Goal: Navigation & Orientation: Find specific page/section

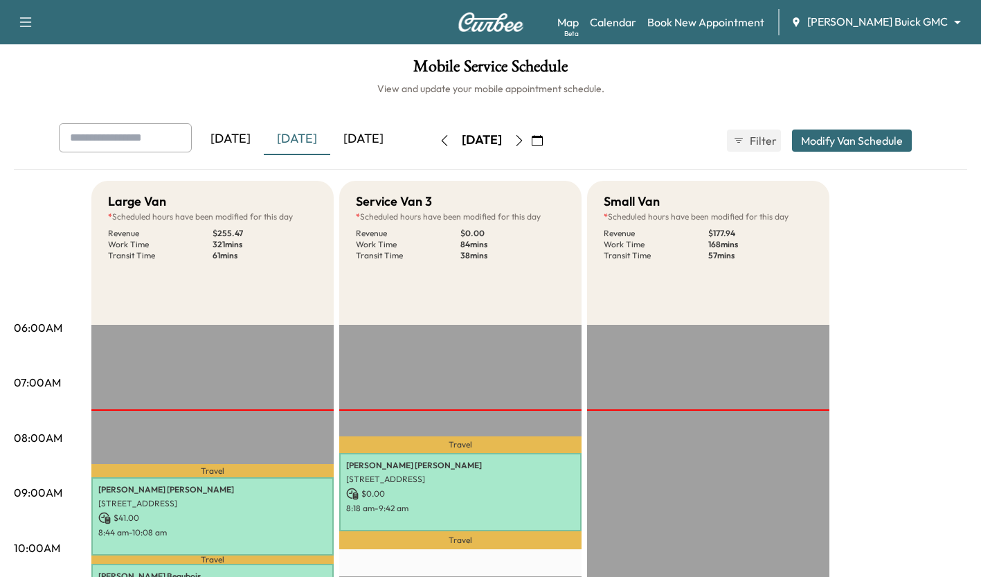
scroll to position [355, 0]
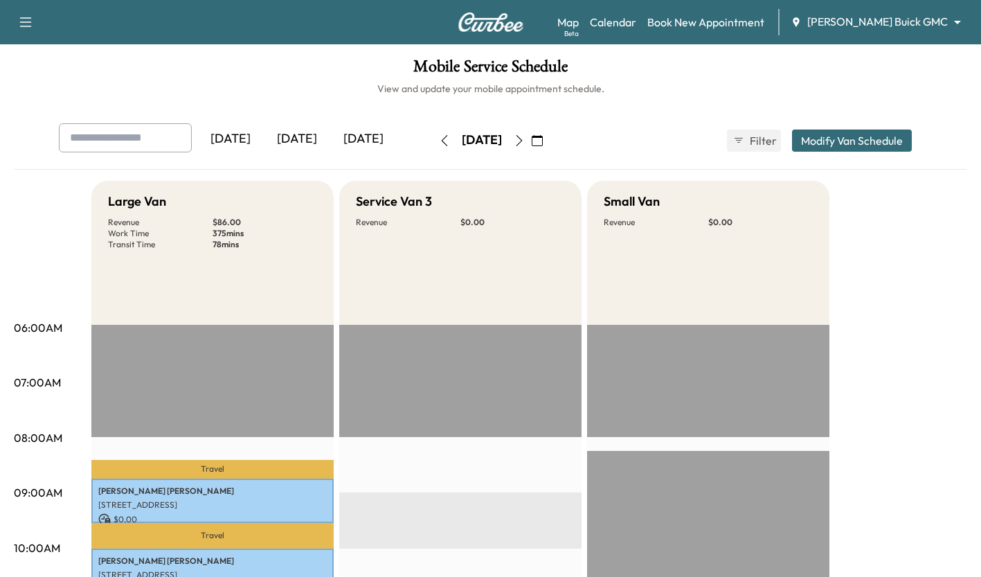
click at [316, 148] on div "[DATE]" at bounding box center [297, 139] width 66 height 32
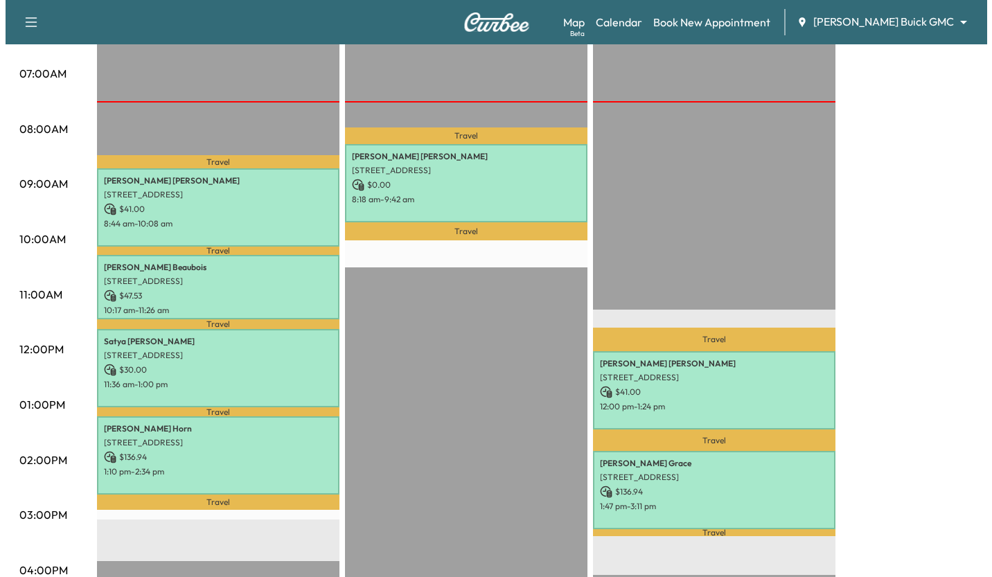
scroll to position [305, 0]
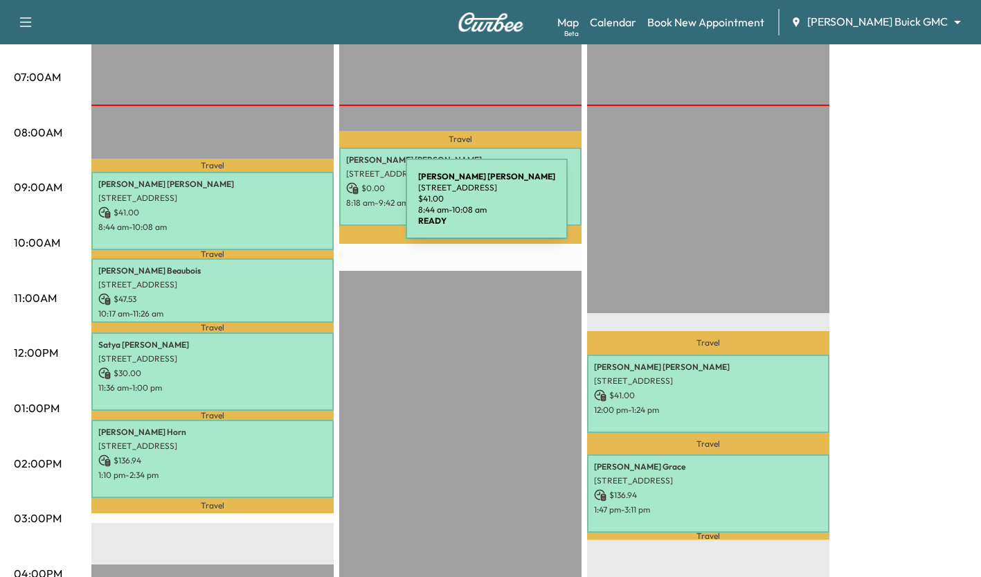
click at [302, 207] on p "$ 41.00" at bounding box center [212, 212] width 229 height 12
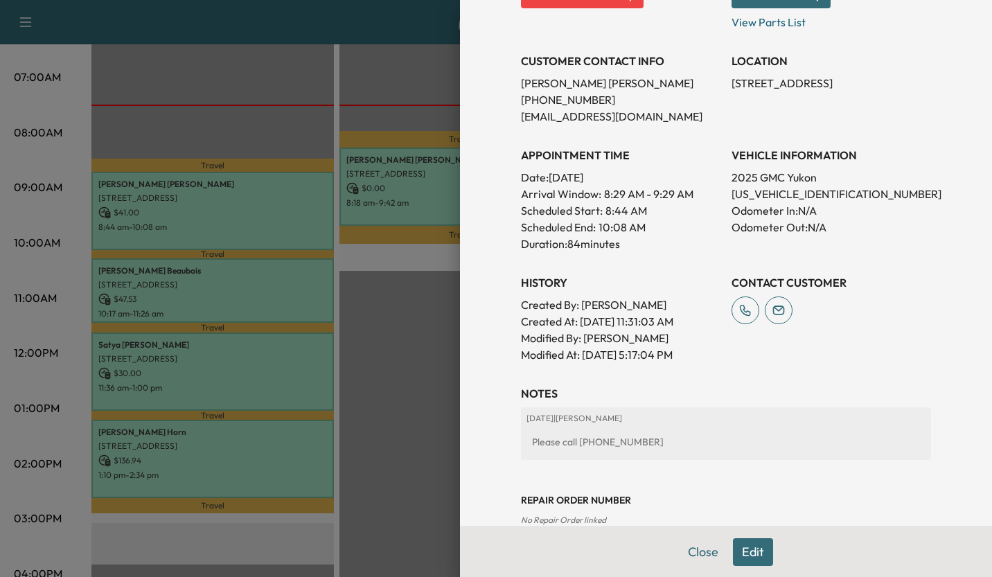
scroll to position [267, 0]
click at [411, 357] on div at bounding box center [496, 288] width 992 height 577
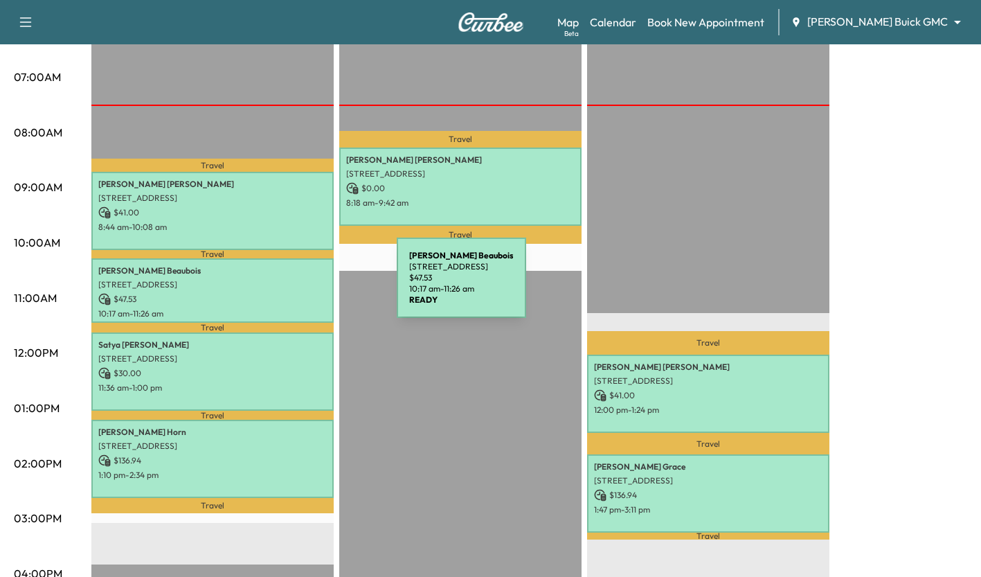
click at [293, 286] on p "[STREET_ADDRESS]" at bounding box center [212, 284] width 229 height 11
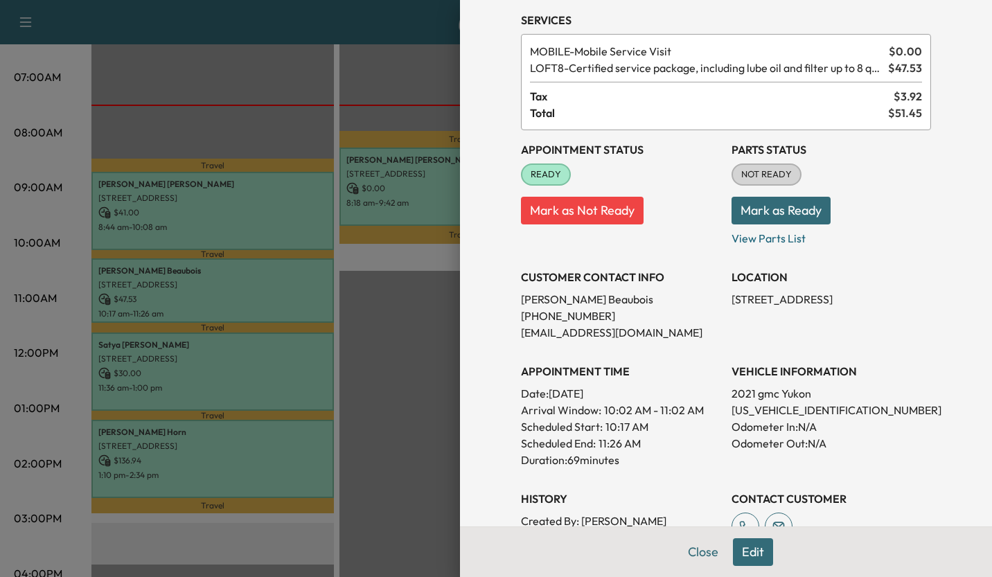
scroll to position [0, 0]
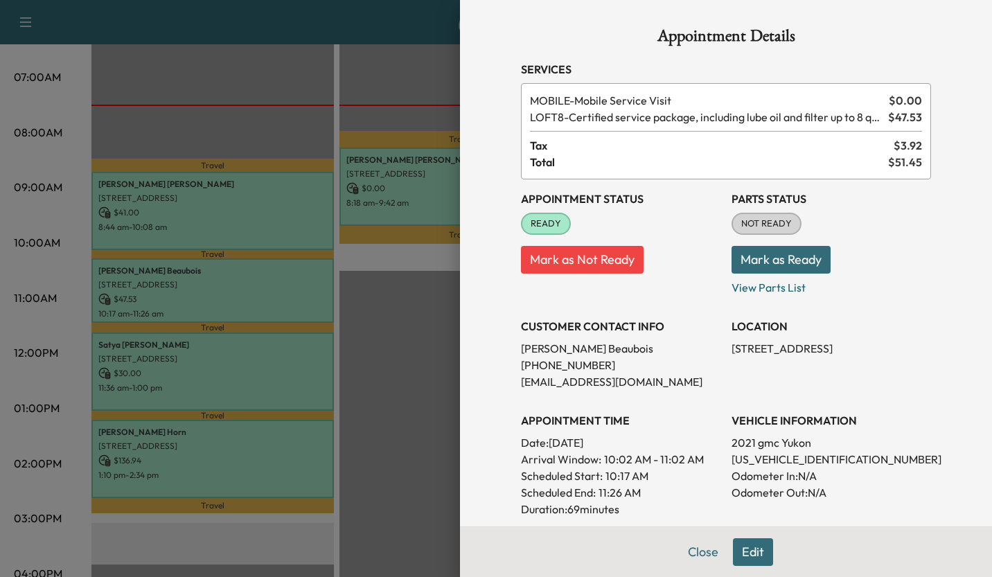
click at [362, 346] on div at bounding box center [496, 288] width 992 height 577
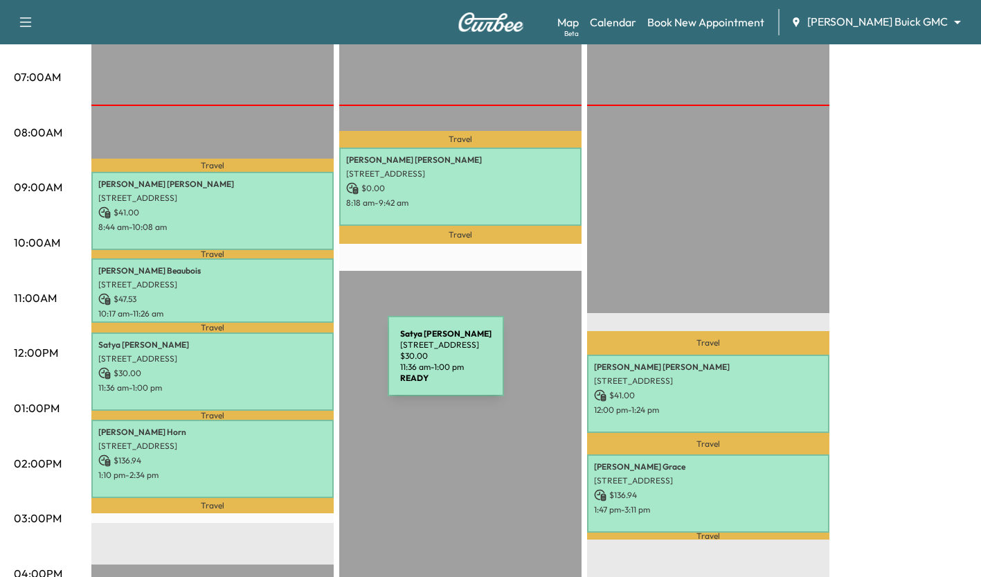
click at [284, 367] on p "$ 30.00" at bounding box center [212, 373] width 229 height 12
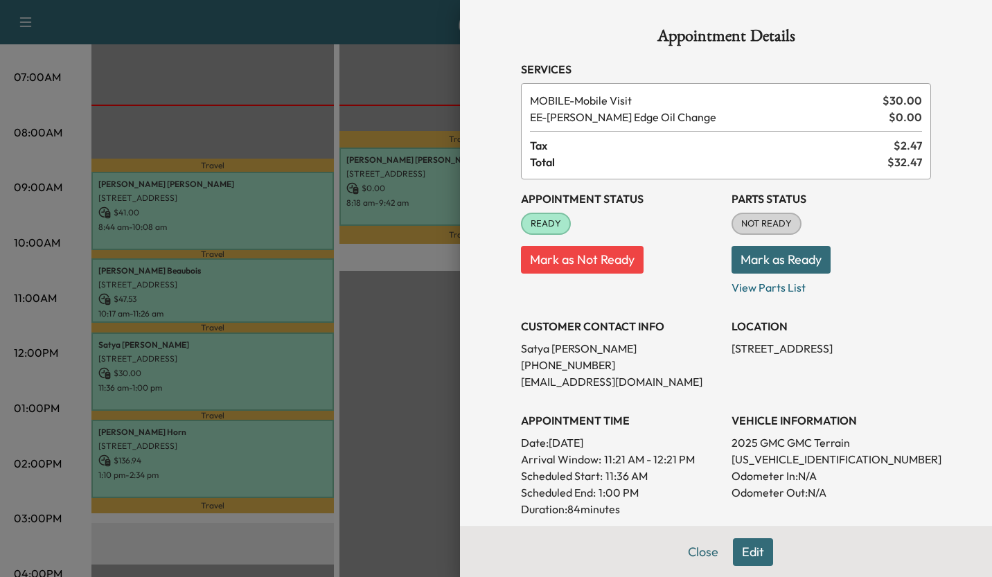
click at [396, 429] on div at bounding box center [496, 288] width 992 height 577
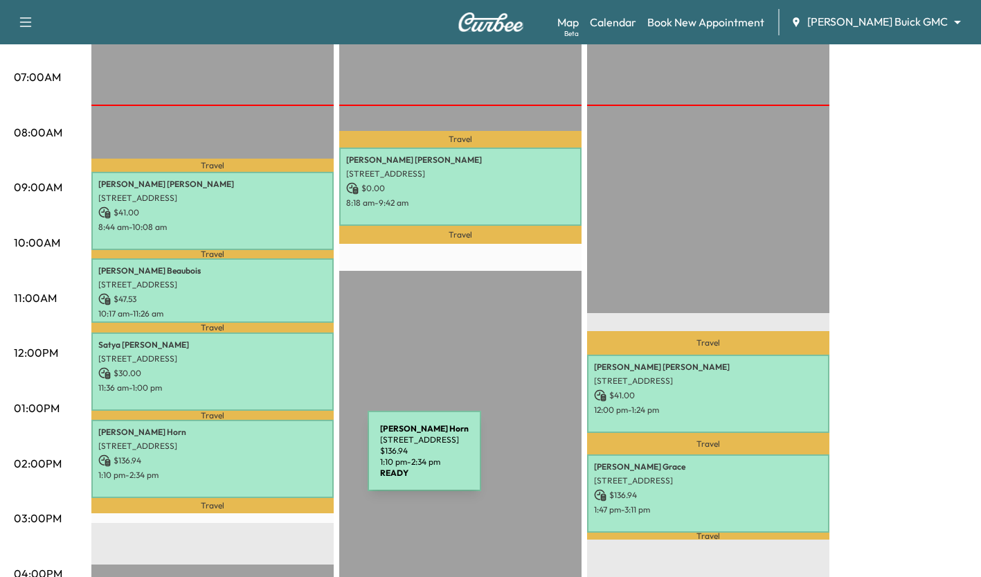
click at [264, 459] on p "$ 136.94" at bounding box center [212, 460] width 229 height 12
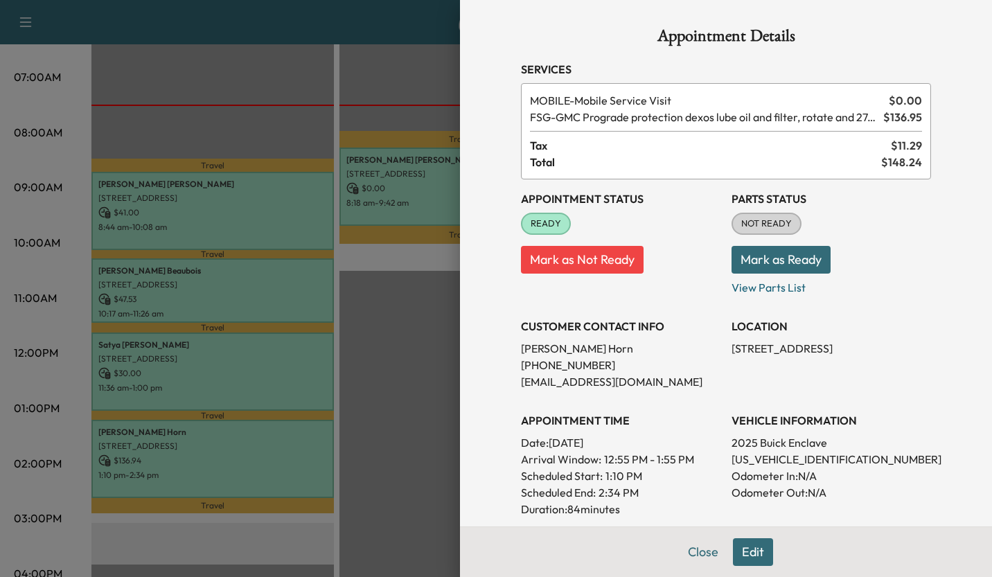
click at [411, 366] on div at bounding box center [496, 288] width 992 height 577
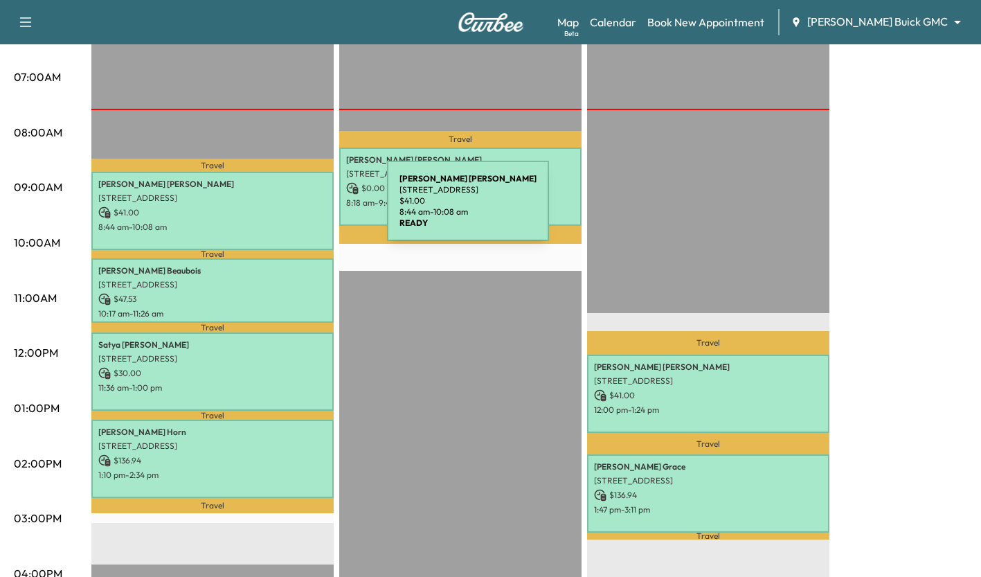
click at [283, 209] on p "$ 41.00" at bounding box center [212, 212] width 229 height 12
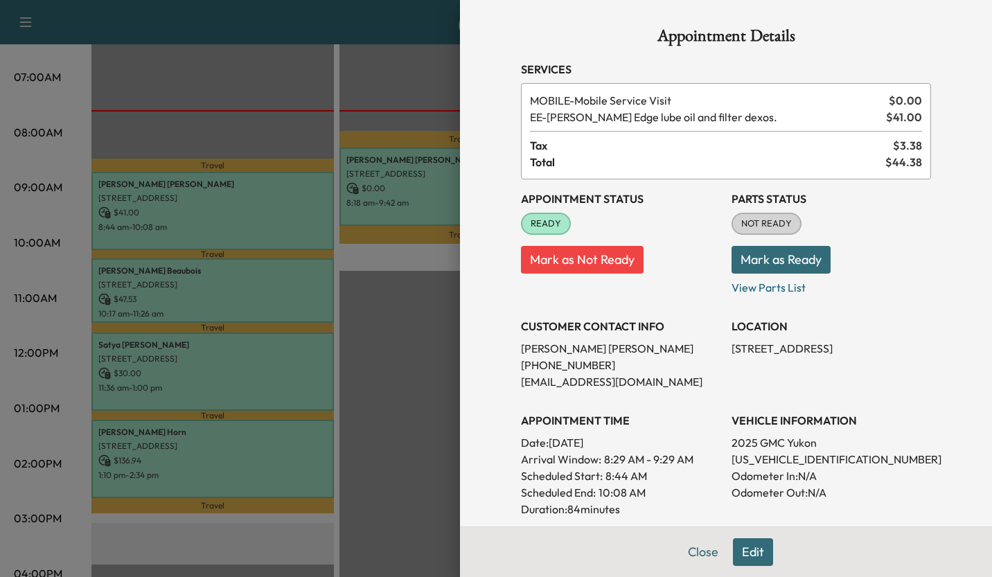
click at [436, 362] on div at bounding box center [496, 288] width 992 height 577
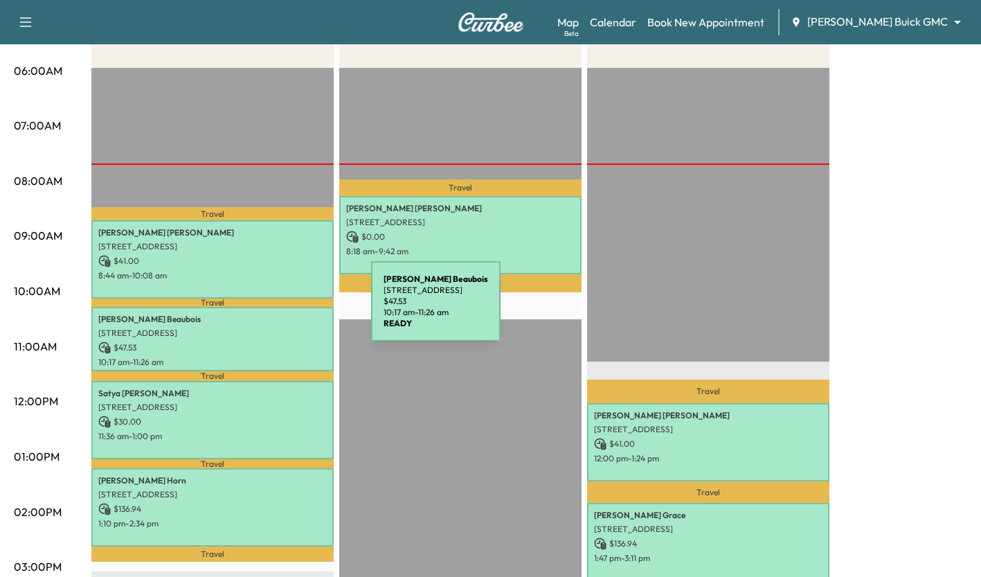
scroll to position [258, 0]
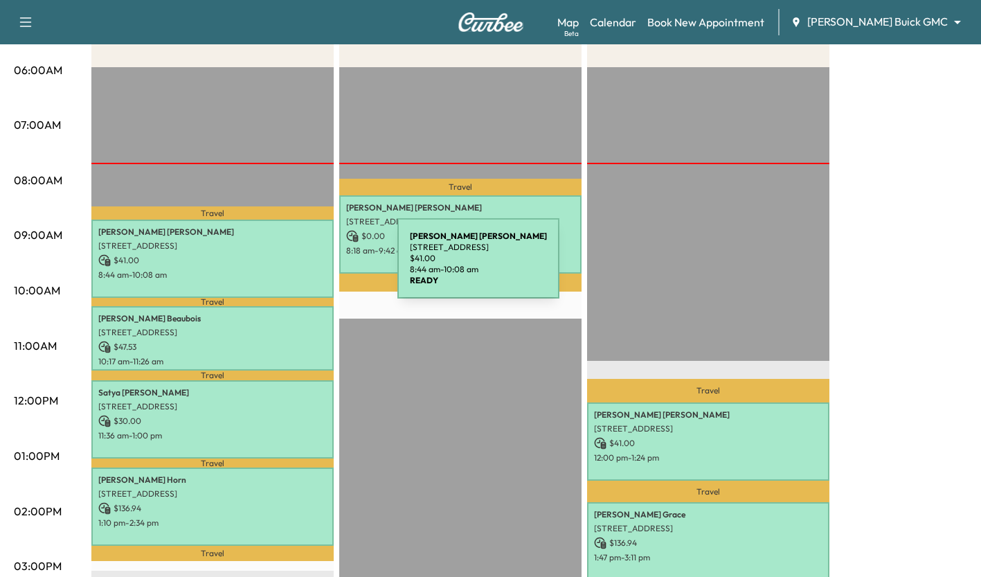
click at [294, 267] on div "Charles Gore 2007 Glenmere Dr, Allen, TX 75013, USA $ 41.00 8:44 am - 10:08 am" at bounding box center [212, 259] width 242 height 78
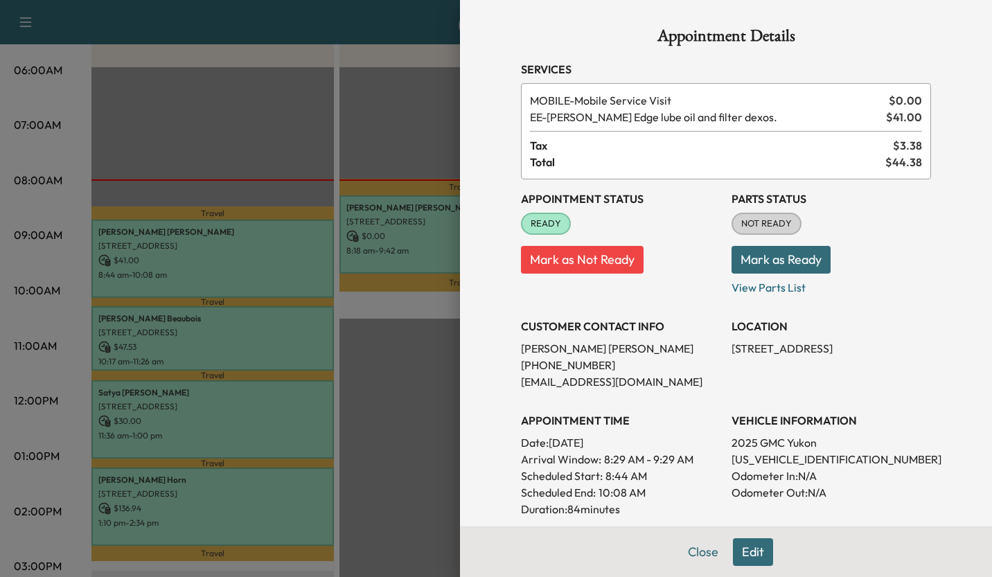
click at [400, 361] on div at bounding box center [496, 288] width 992 height 577
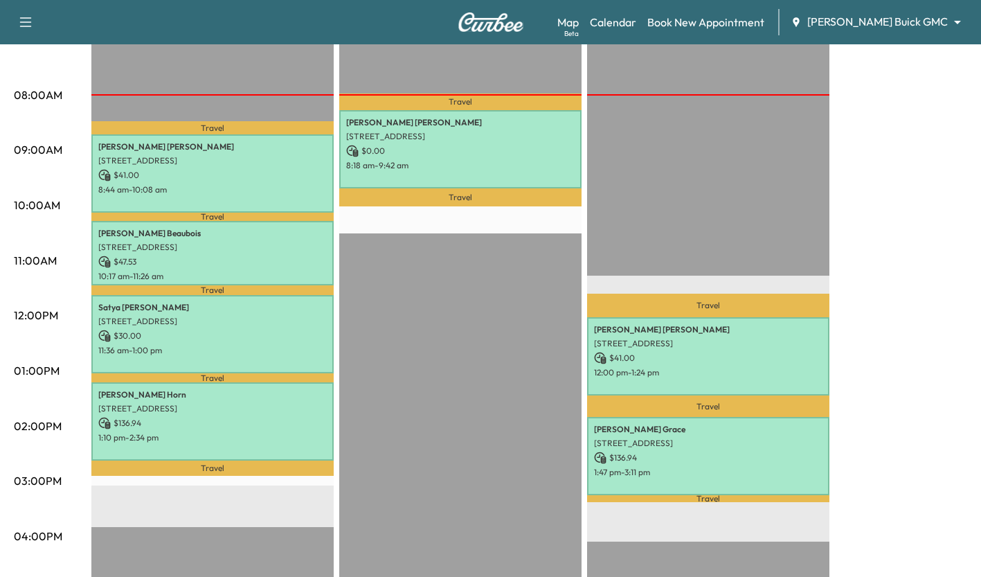
scroll to position [343, 0]
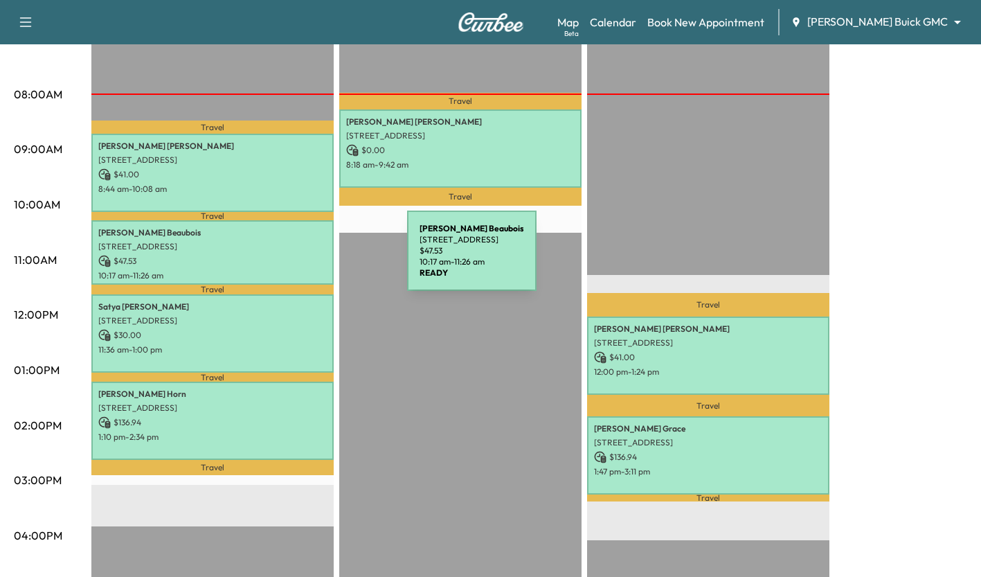
click at [303, 259] on p "$ 47.53" at bounding box center [212, 261] width 229 height 12
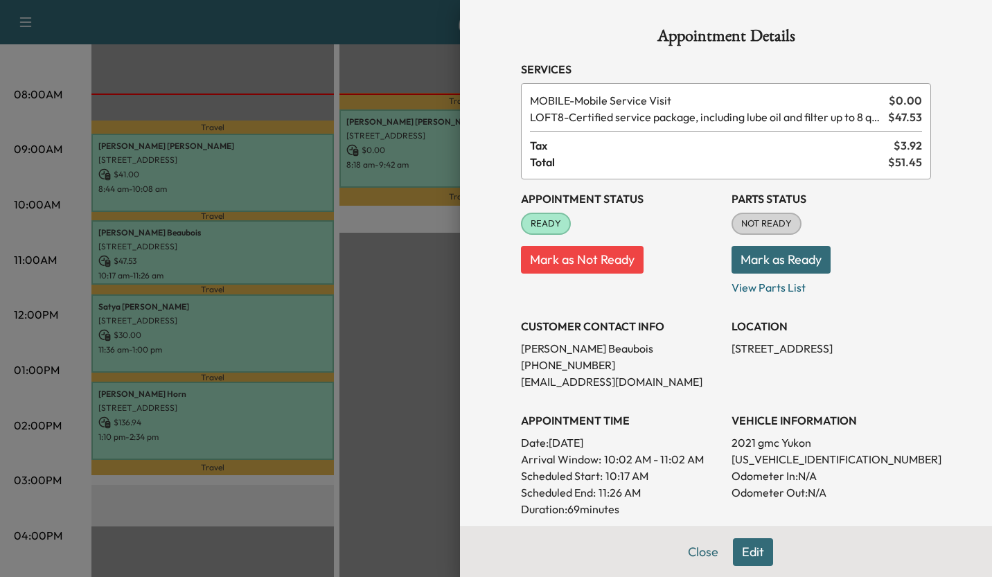
click at [390, 361] on div at bounding box center [496, 288] width 992 height 577
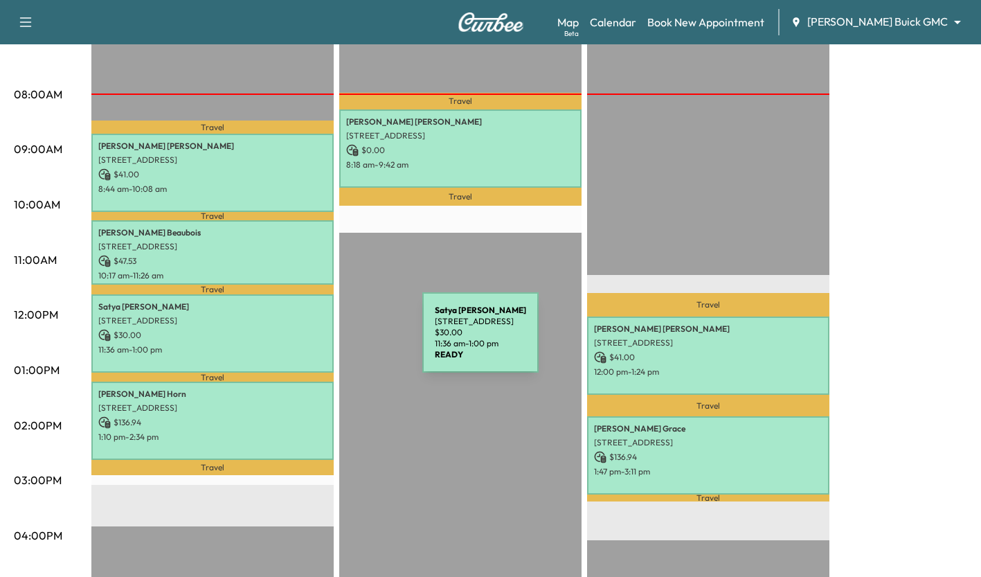
click at [319, 344] on p "11:36 am - 1:00 pm" at bounding box center [212, 349] width 229 height 11
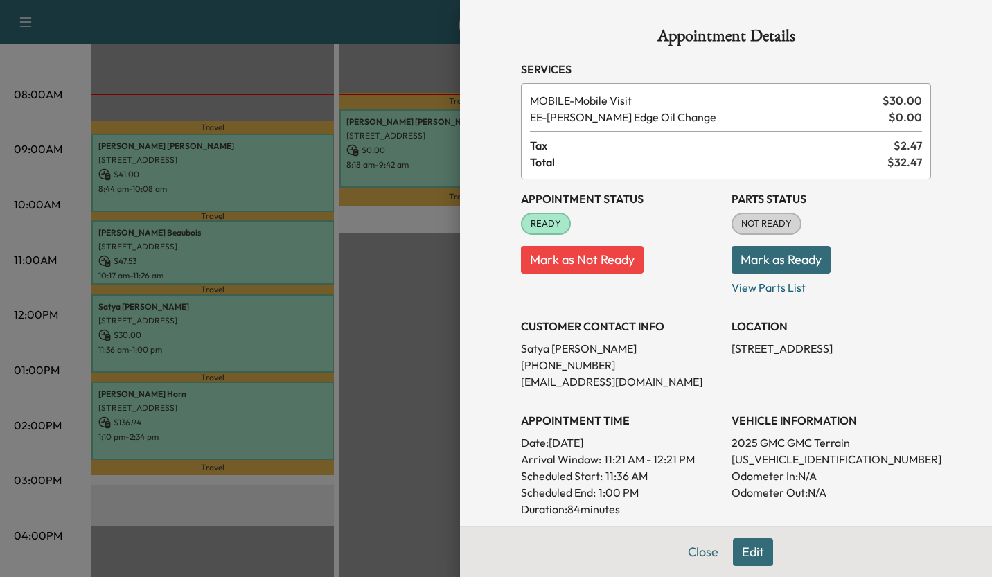
click at [367, 368] on div at bounding box center [496, 288] width 992 height 577
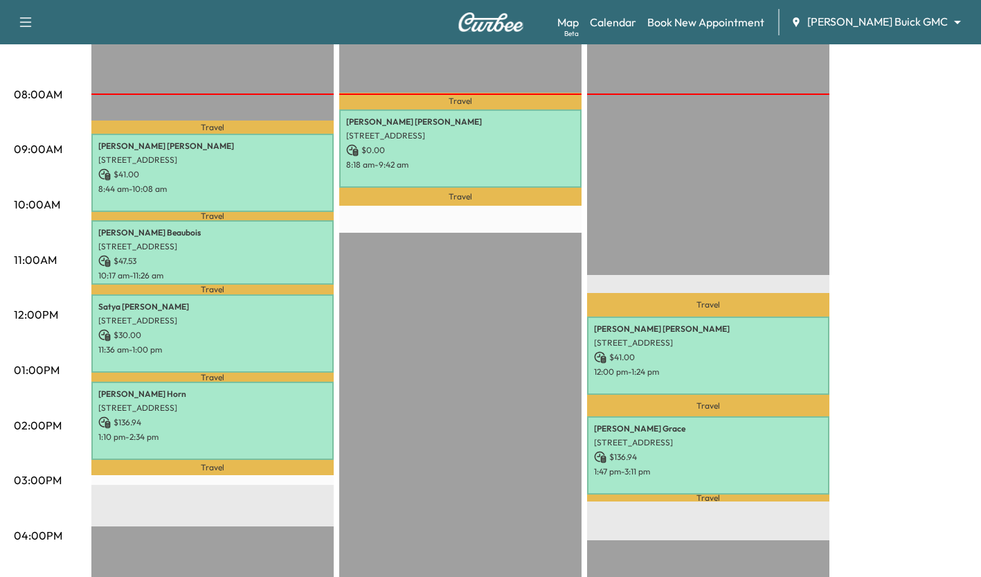
click at [258, 460] on p "Travel" at bounding box center [212, 467] width 242 height 15
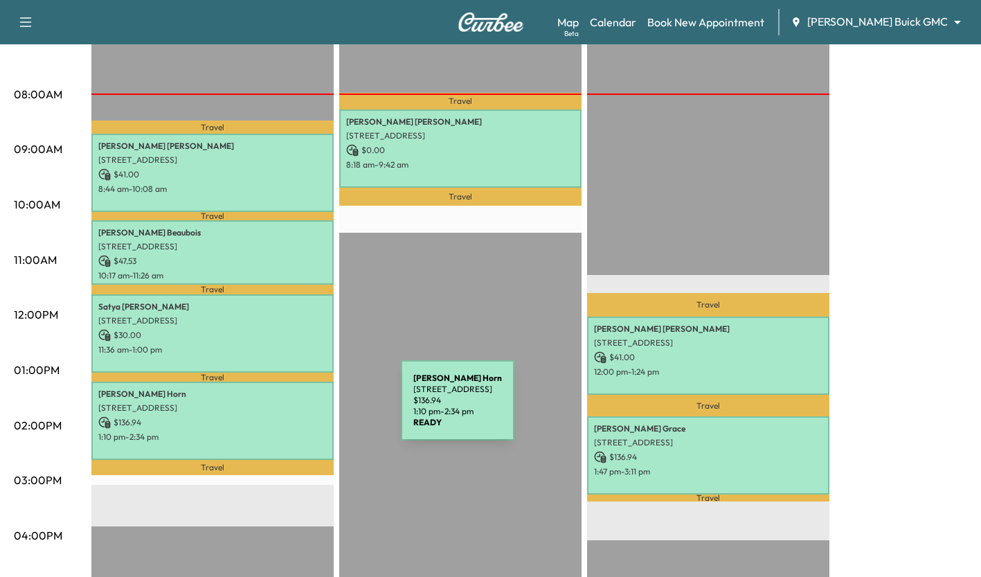
click at [297, 409] on p "[STREET_ADDRESS]" at bounding box center [212, 407] width 229 height 11
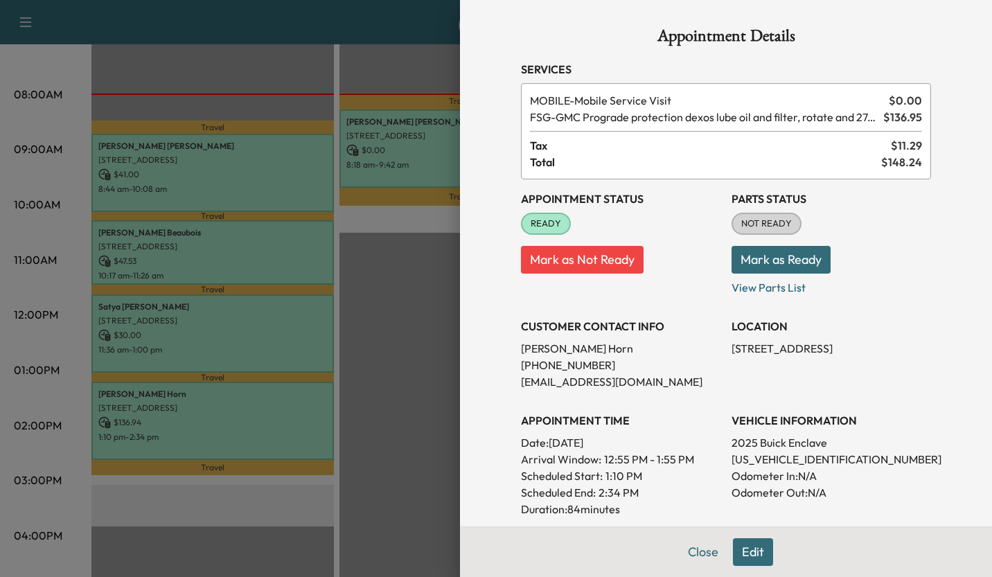
click at [393, 290] on div at bounding box center [496, 288] width 992 height 577
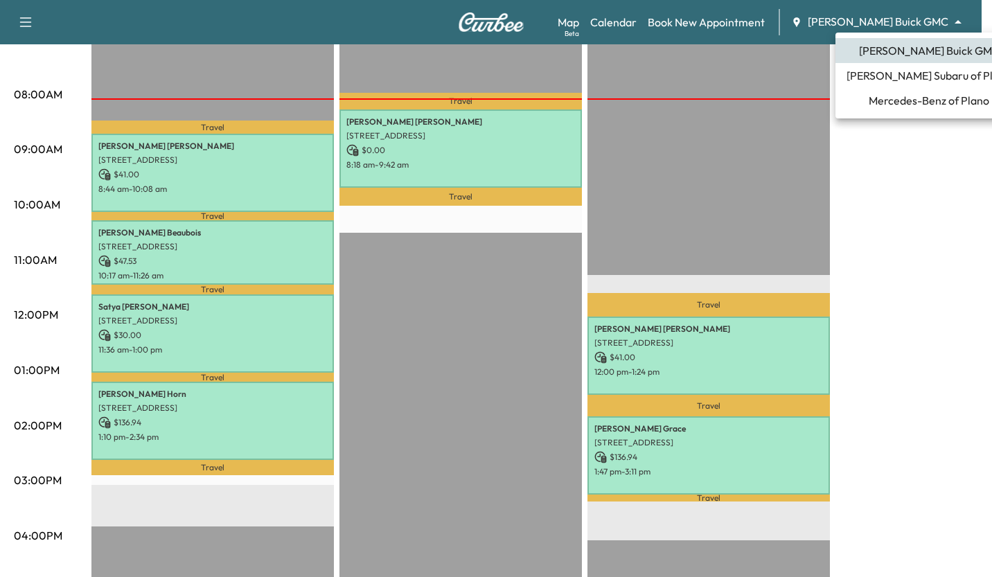
click at [888, 100] on span "Mercedes-Benz of Plano" at bounding box center [928, 100] width 120 height 17
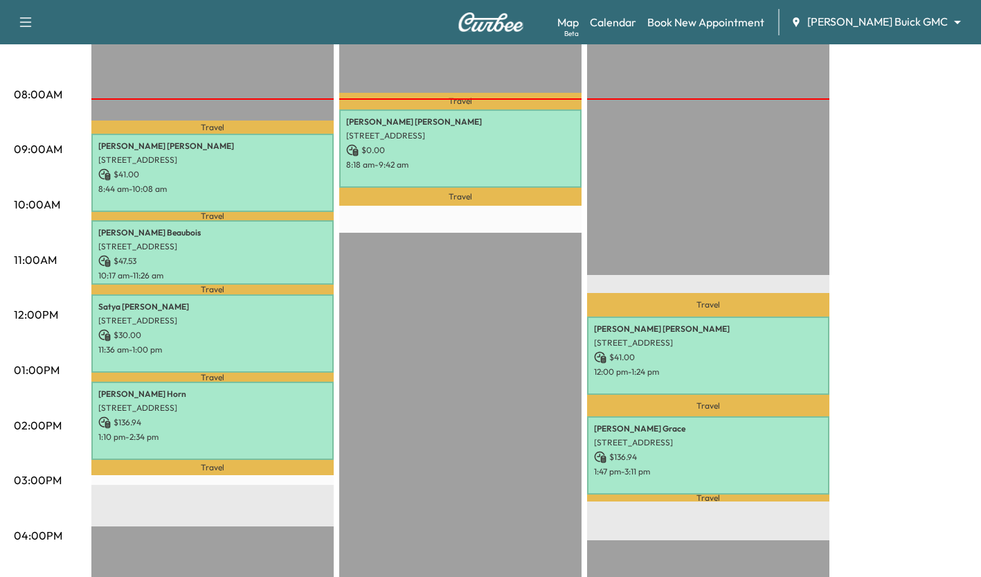
scroll to position [0, 0]
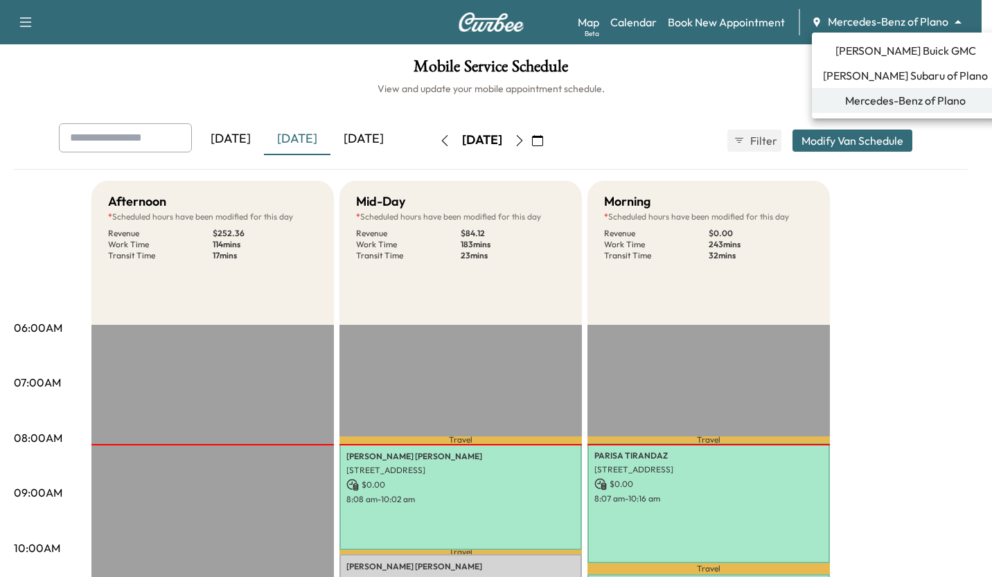
click at [900, 16] on body "Support Log Out Map Beta Calendar Book New Appointment Mercedes-Benz of Plano *…" at bounding box center [496, 288] width 992 height 577
click at [882, 52] on span "[PERSON_NAME] Buick GMC" at bounding box center [905, 50] width 141 height 17
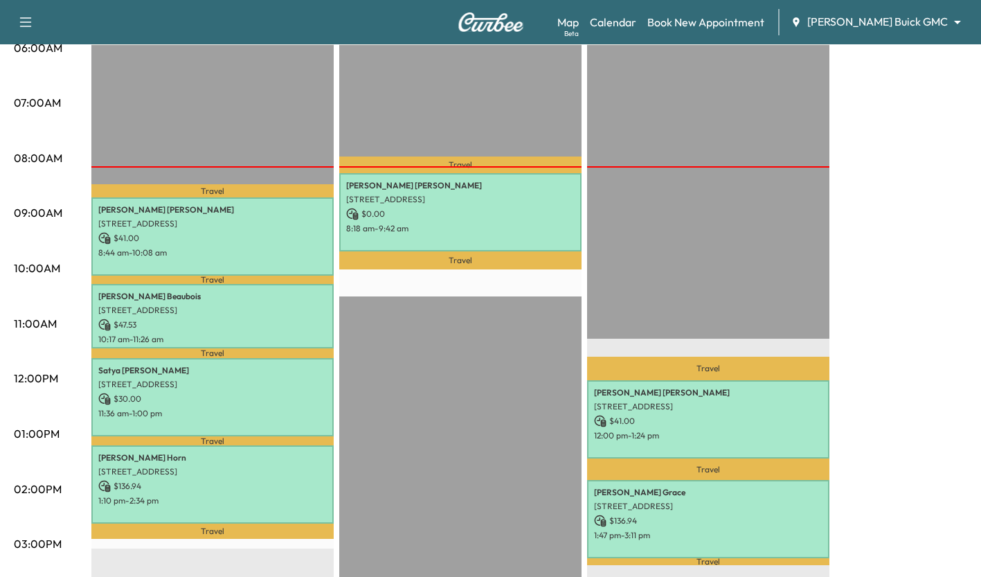
scroll to position [282, 0]
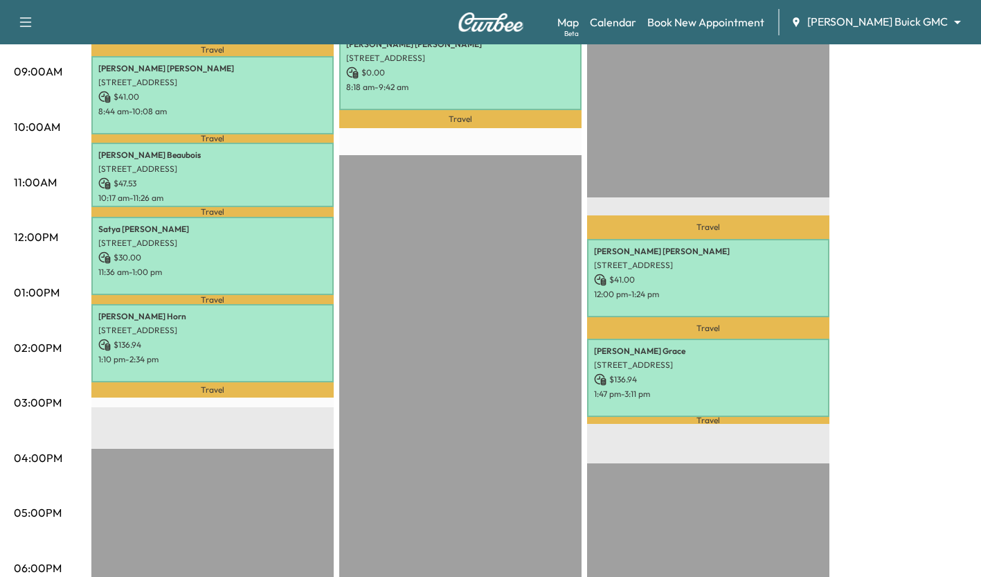
scroll to position [426, 0]
